Goal: Transaction & Acquisition: Purchase product/service

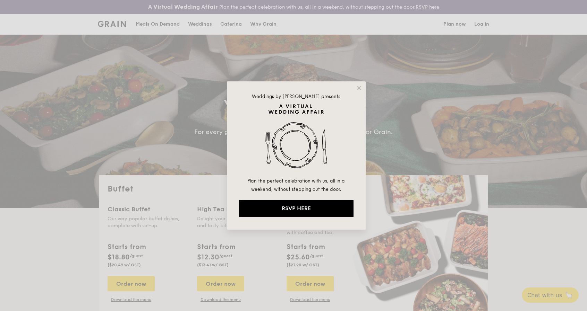
select select
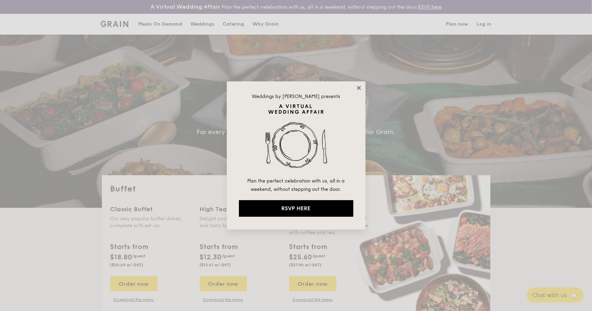
click at [358, 91] on icon at bounding box center [359, 88] width 6 height 6
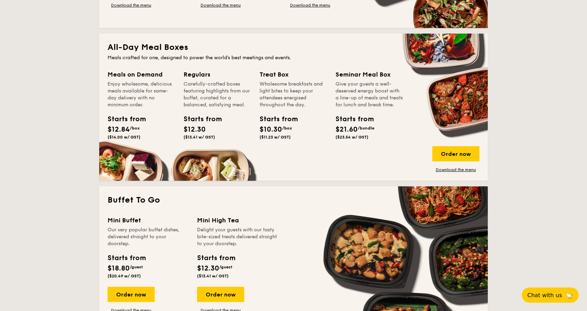
scroll to position [292, 0]
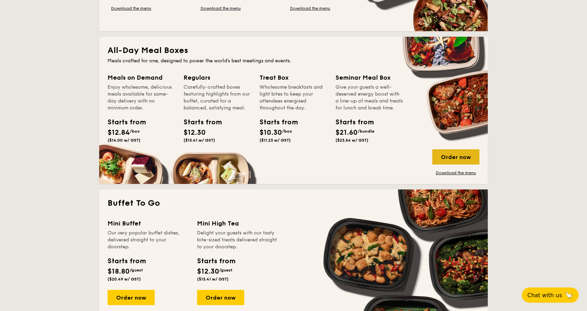
click at [464, 155] on div "Order now" at bounding box center [455, 156] width 47 height 15
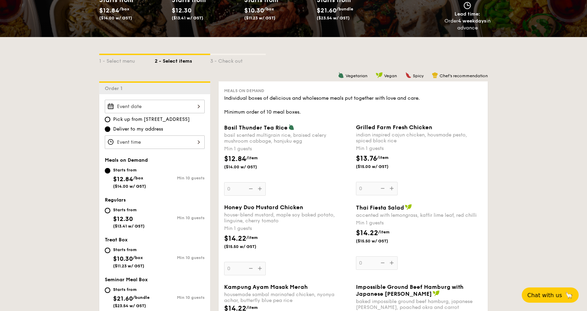
scroll to position [142, 0]
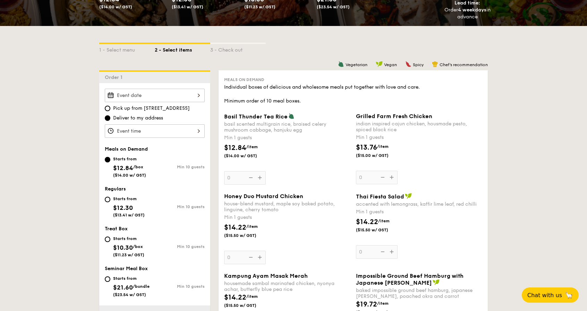
drag, startPoint x: 500, startPoint y: 204, endPoint x: 476, endPoint y: 221, distance: 30.1
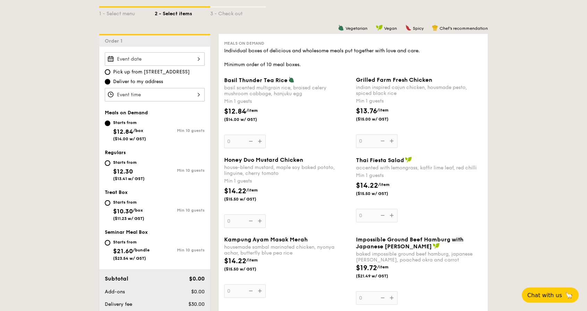
scroll to position [187, 0]
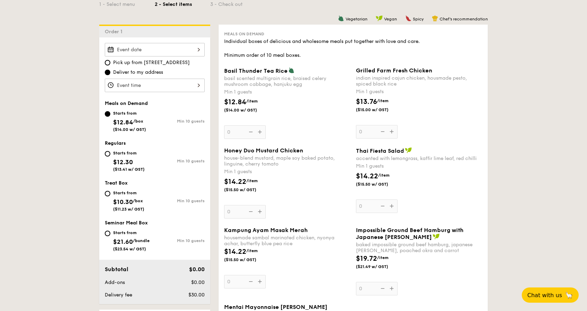
drag, startPoint x: 62, startPoint y: 155, endPoint x: 68, endPoint y: 180, distance: 25.5
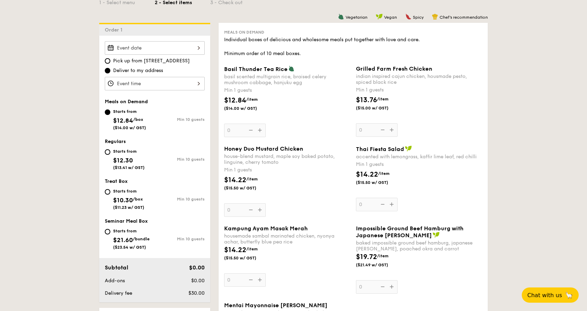
click at [105, 154] on div "Starts from $12.30 ($13.41 w/ GST)" at bounding box center [130, 158] width 50 height 23
click at [105, 154] on input "Starts from $12.30 ($13.41 w/ GST) Min 10 guests" at bounding box center [108, 152] width 6 height 6
radio input "true"
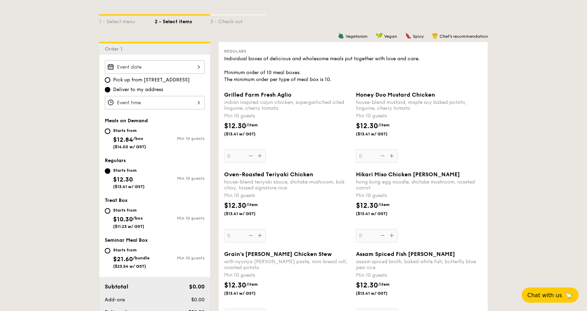
drag, startPoint x: 309, startPoint y: 199, endPoint x: 311, endPoint y: 170, distance: 29.2
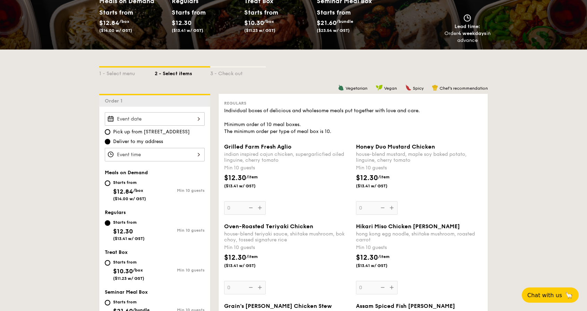
scroll to position [99, 0]
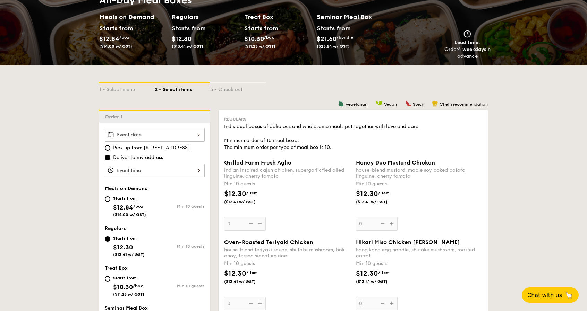
drag, startPoint x: 316, startPoint y: 164, endPoint x: 321, endPoint y: 133, distance: 31.2
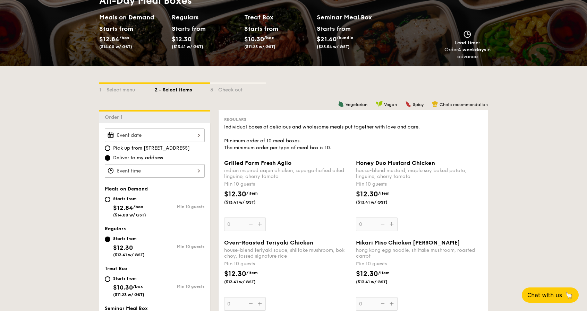
click at [112, 198] on div "Starts from $12.84 /box ($14.00 w/ GST)" at bounding box center [130, 206] width 50 height 23
click at [110, 198] on input "Starts from $12.84 /box ($14.00 w/ GST) Min 10 guests" at bounding box center [108, 200] width 6 height 6
radio input "true"
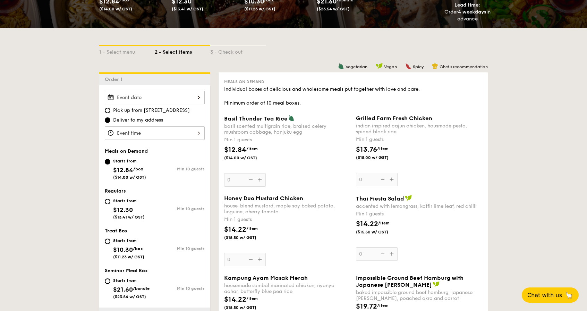
scroll to position [144, 0]
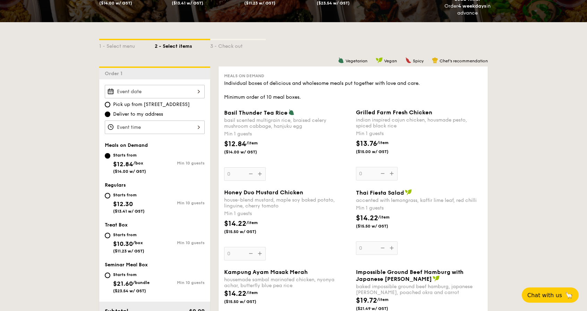
drag, startPoint x: 531, startPoint y: 180, endPoint x: 523, endPoint y: 207, distance: 28.4
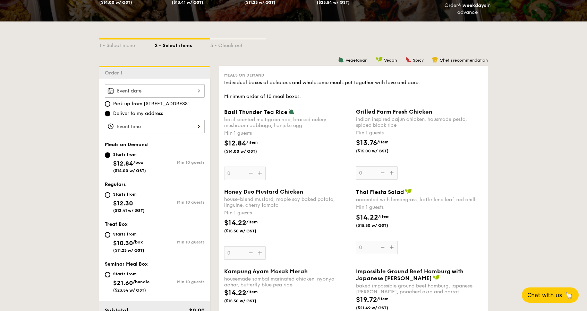
drag, startPoint x: 331, startPoint y: 164, endPoint x: 333, endPoint y: 171, distance: 7.0
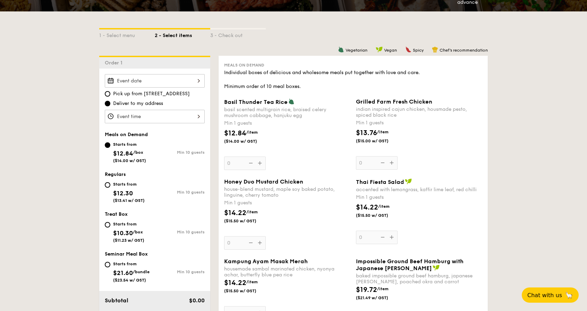
drag, startPoint x: 276, startPoint y: 143, endPoint x: 276, endPoint y: 158, distance: 14.6
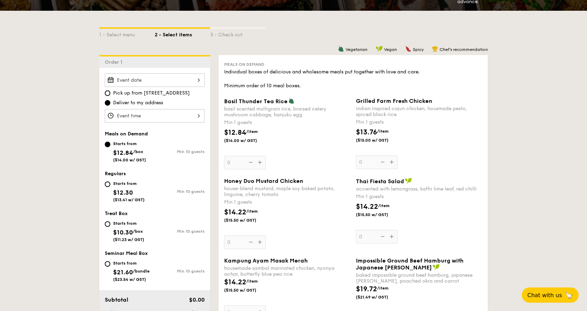
click at [263, 162] on div "Basil Thunder Tea [PERSON_NAME] scented multigrain rice, braised celery mushroo…" at bounding box center [287, 134] width 126 height 72
click at [263, 162] on input "0" at bounding box center [245, 163] width 42 height 14
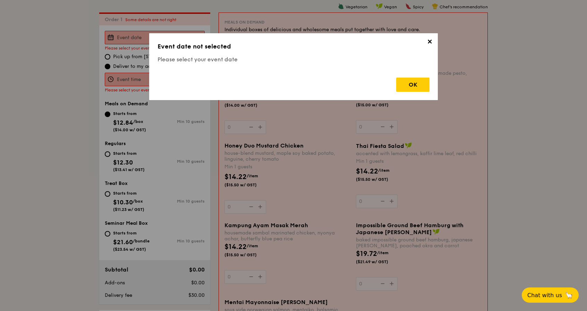
scroll to position [199, 0]
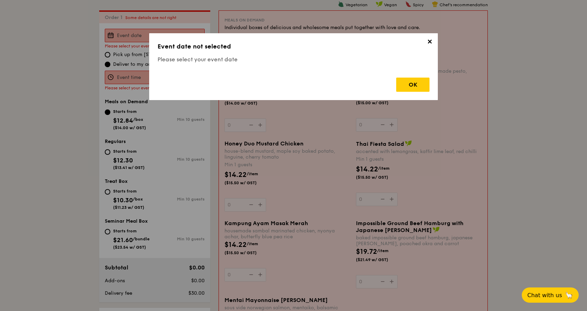
click at [430, 45] on span "✕" at bounding box center [430, 43] width 10 height 10
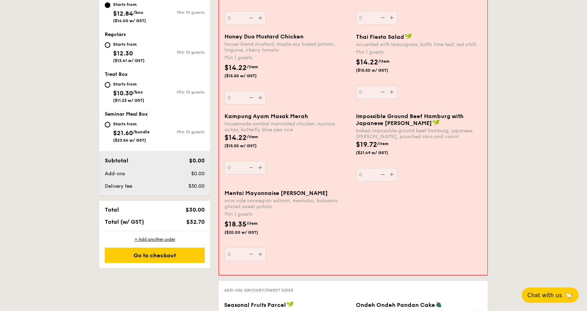
drag, startPoint x: 544, startPoint y: 119, endPoint x: 542, endPoint y: 139, distance: 20.2
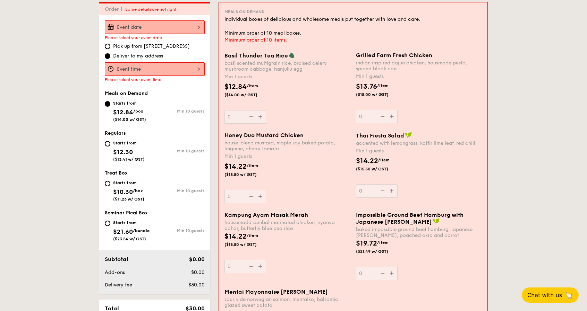
scroll to position [205, 0]
drag, startPoint x: 538, startPoint y: 134, endPoint x: 524, endPoint y: 114, distance: 23.9
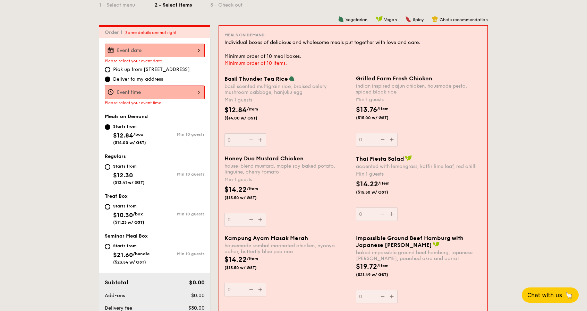
scroll to position [182, 0]
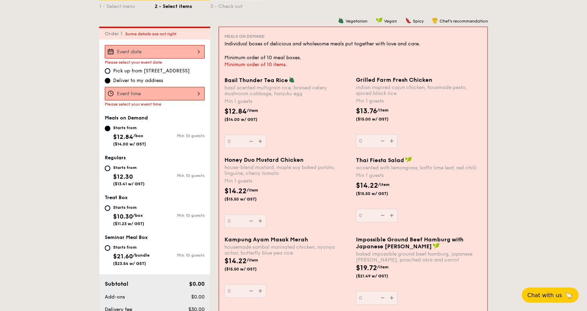
drag, startPoint x: 501, startPoint y: 167, endPoint x: 507, endPoint y: 153, distance: 15.2
